Goal: Navigation & Orientation: Find specific page/section

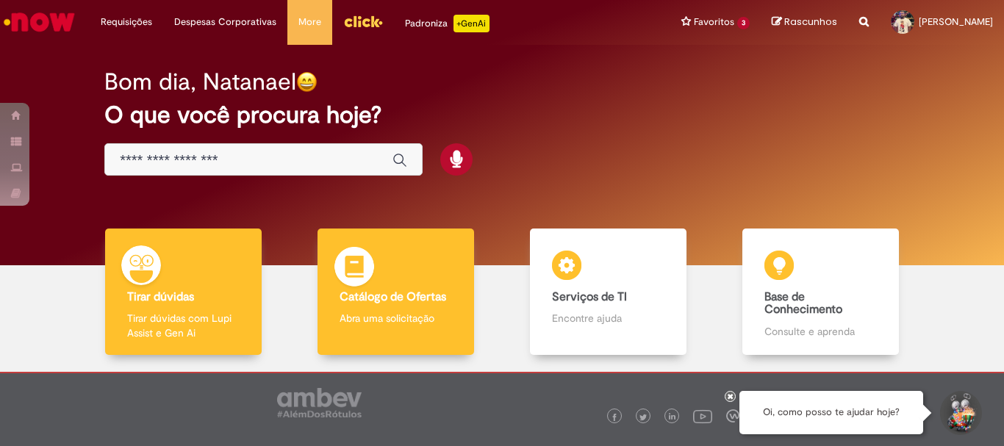
click at [403, 338] on div "Catálogo de Ofertas Catálogo de Ofertas Abra uma solicitação" at bounding box center [396, 292] width 156 height 127
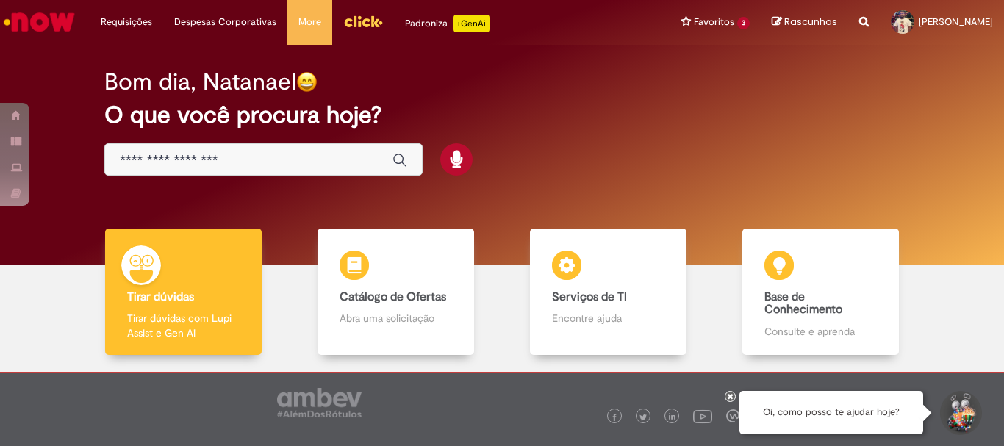
click at [58, 24] on img "Ir para a Homepage" at bounding box center [39, 21] width 76 height 29
click at [588, 291] on b "Serviços de TI" at bounding box center [589, 297] width 75 height 15
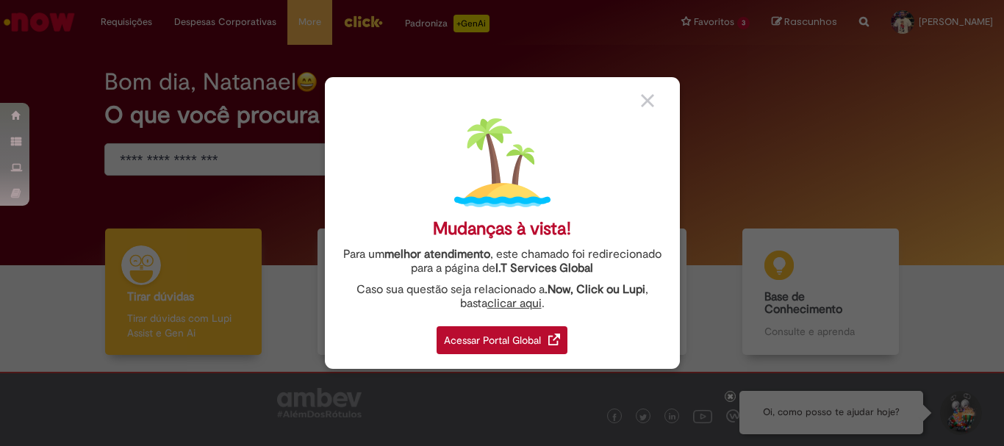
click at [517, 351] on div "Acessar Portal Global" at bounding box center [502, 340] width 131 height 28
